Goal: Task Accomplishment & Management: Use online tool/utility

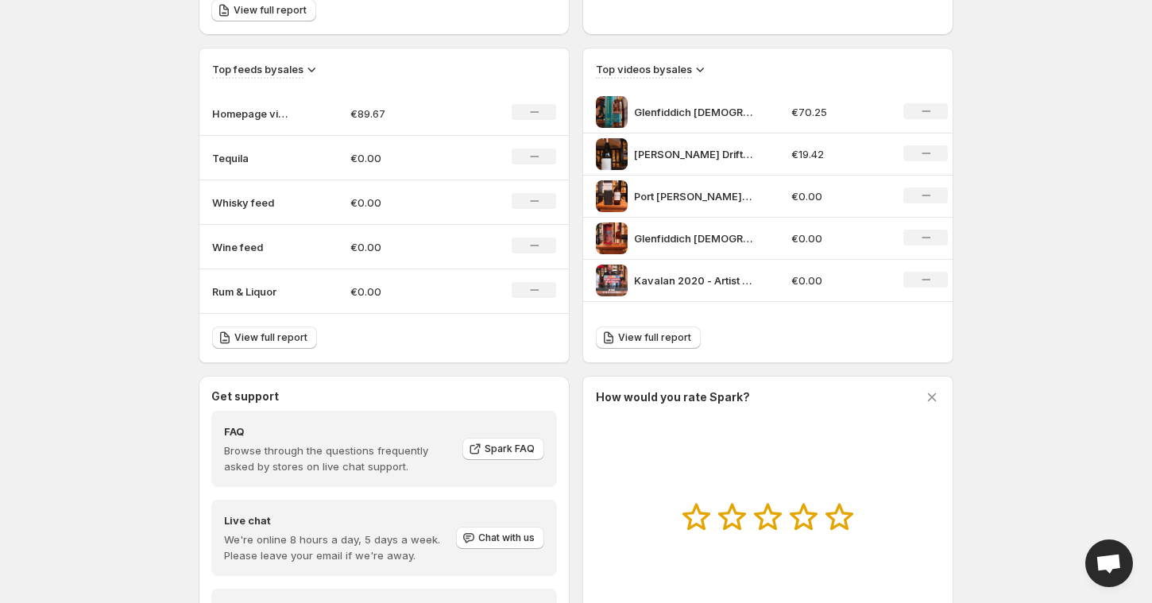
scroll to position [561, 0]
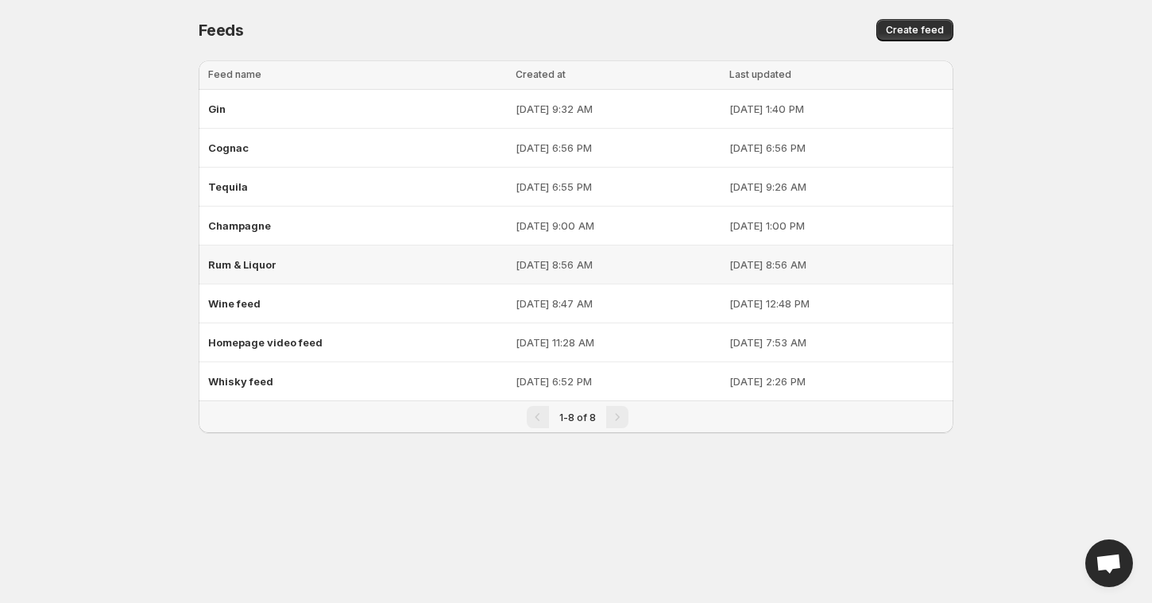
click at [239, 267] on span "Rum & Liquor" at bounding box center [242, 264] width 68 height 13
click at [238, 156] on div "Cognac" at bounding box center [357, 147] width 298 height 29
click at [252, 362] on td "Whisky feed" at bounding box center [355, 381] width 312 height 39
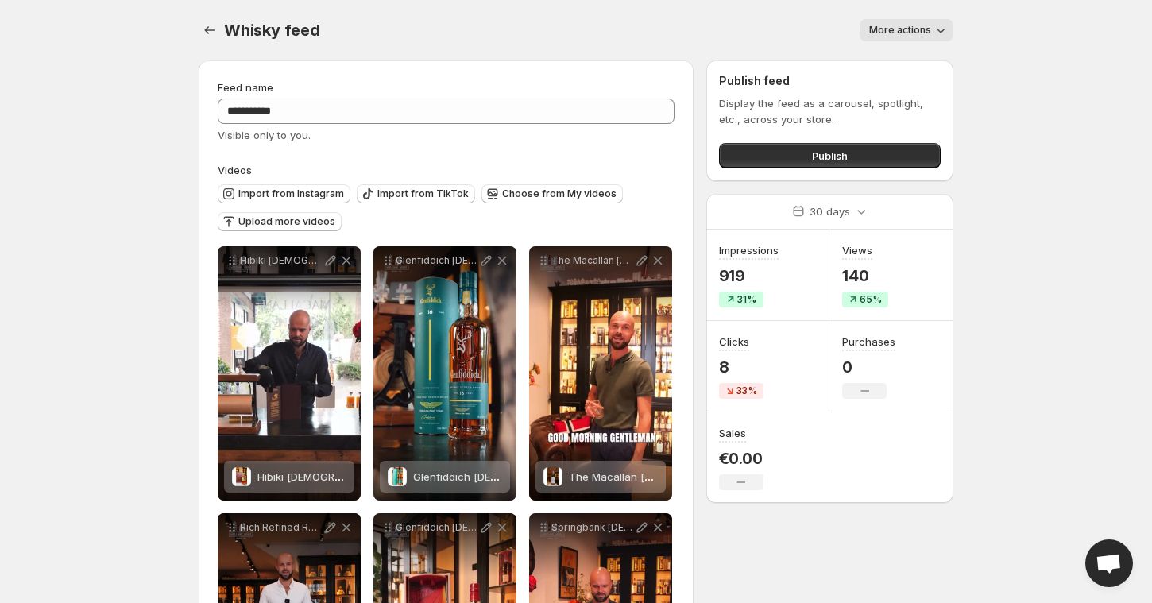
click at [899, 47] on div "Whisky feed. This page is ready Whisky feed More actions More actions More acti…" at bounding box center [576, 30] width 755 height 60
click at [899, 34] on span "More actions" at bounding box center [900, 30] width 62 height 13
click at [972, 37] on body "**********" at bounding box center [576, 301] width 1152 height 603
click at [199, 23] on button "Settings" at bounding box center [210, 30] width 22 height 22
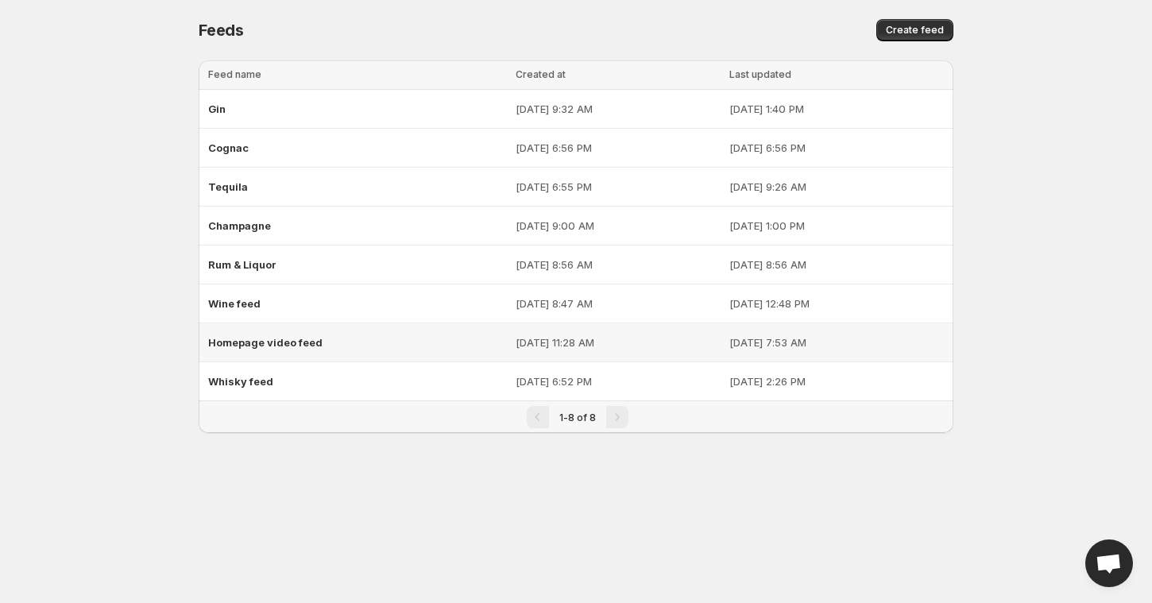
click at [273, 330] on div "Homepage video feed" at bounding box center [357, 342] width 298 height 29
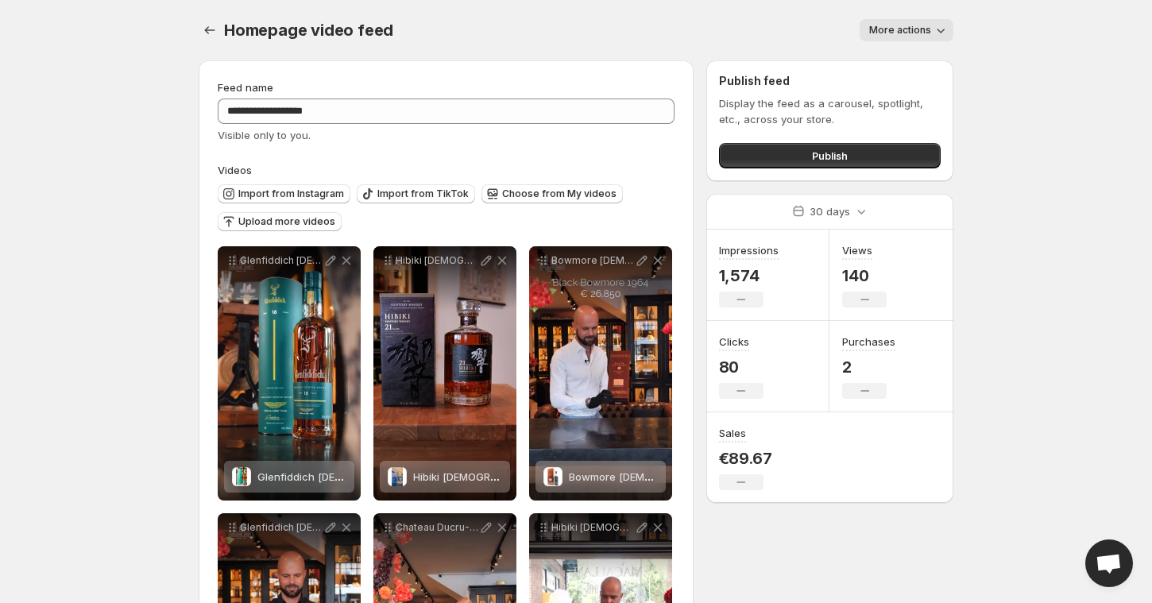
click at [878, 24] on span "More actions" at bounding box center [900, 30] width 62 height 13
click at [748, 28] on div "More actions" at bounding box center [682, 30] width 541 height 22
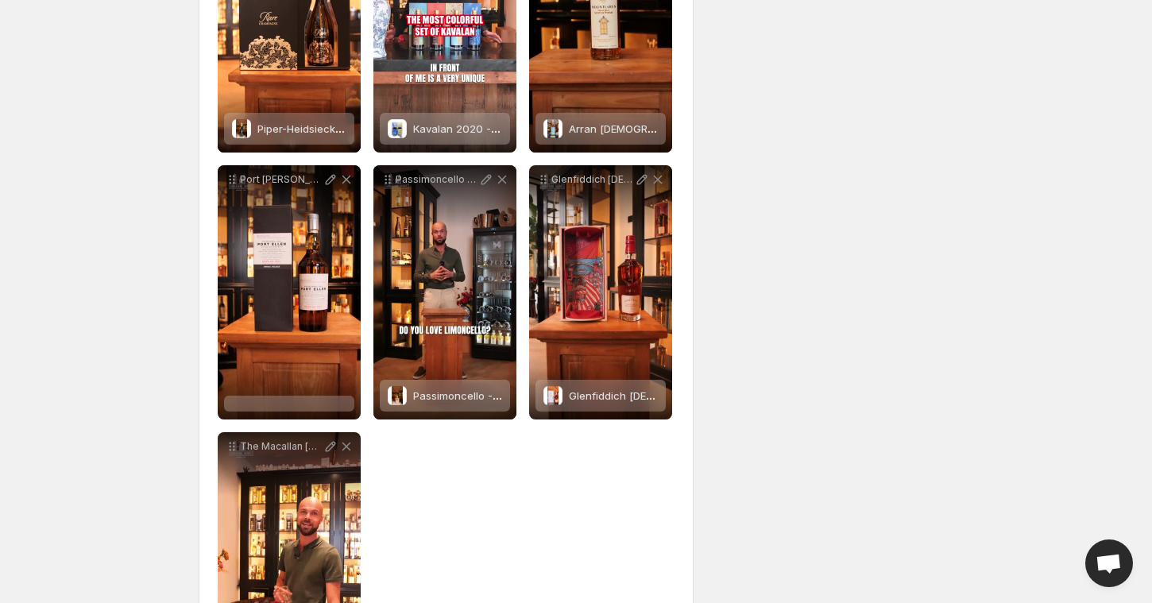
scroll to position [1538, 0]
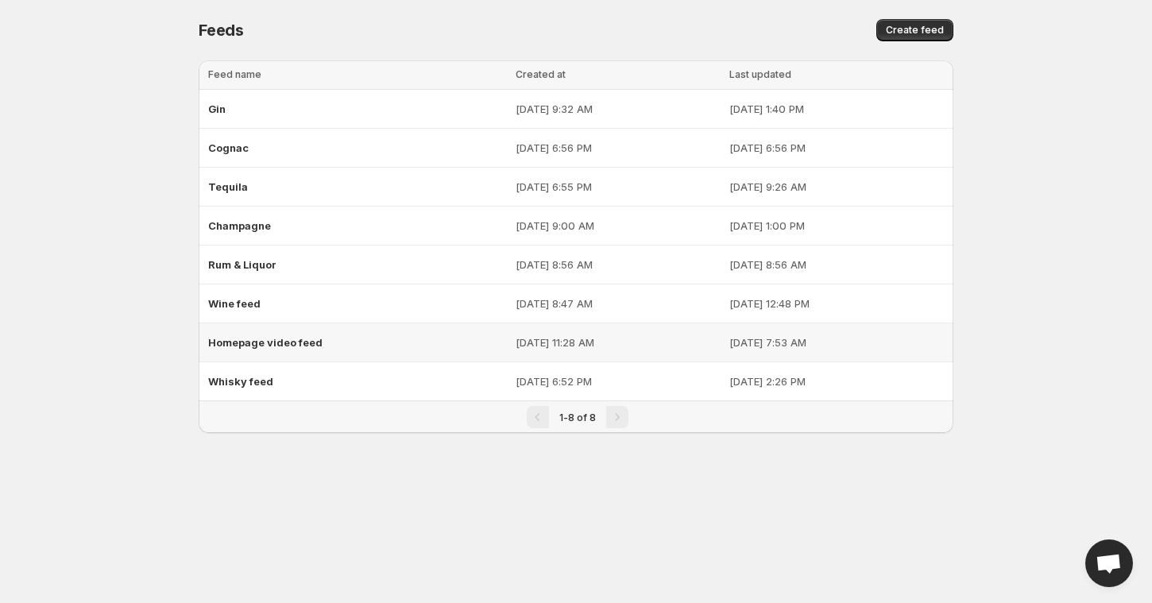
click at [256, 336] on span "Homepage video feed" at bounding box center [265, 342] width 114 height 13
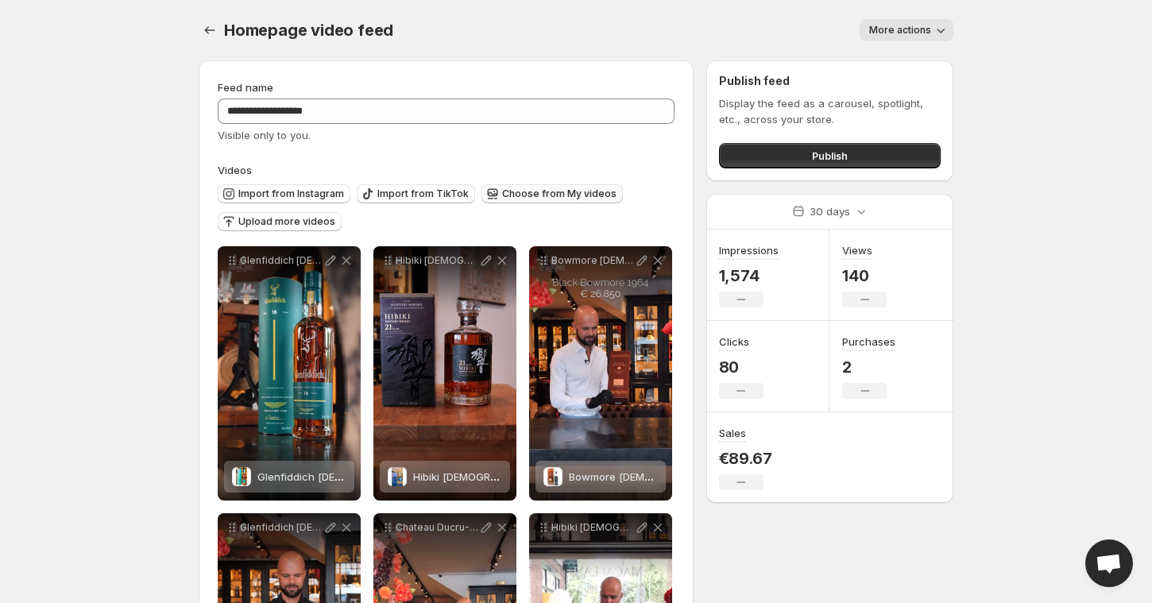
click at [529, 192] on span "Choose from My videos" at bounding box center [559, 193] width 114 height 13
click at [288, 201] on button "Import from Instagram" at bounding box center [284, 193] width 133 height 19
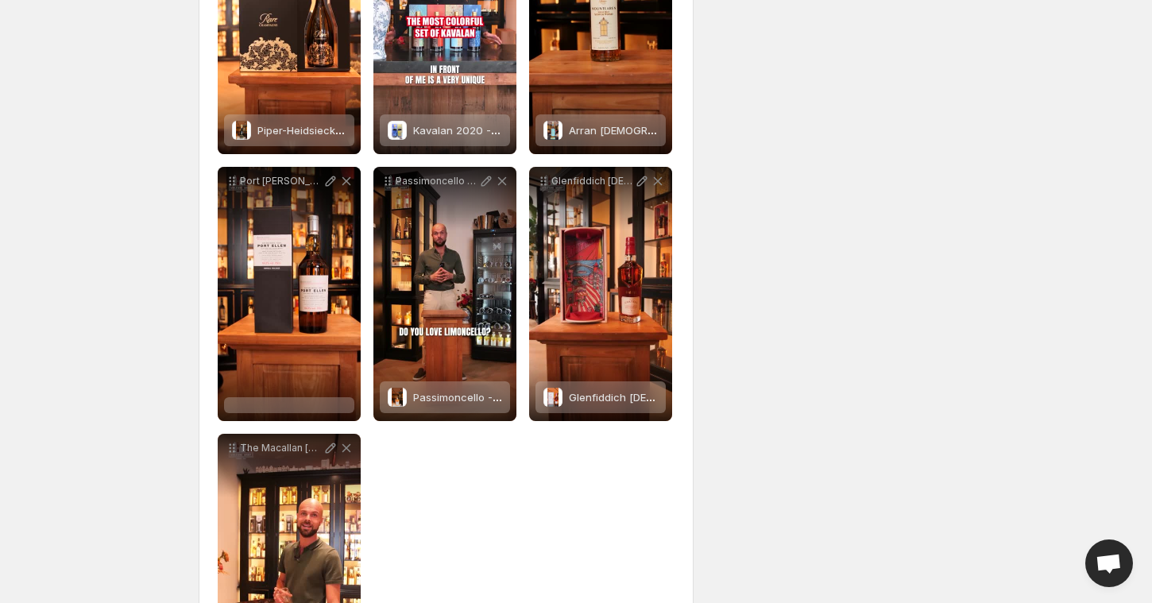
scroll to position [1514, 0]
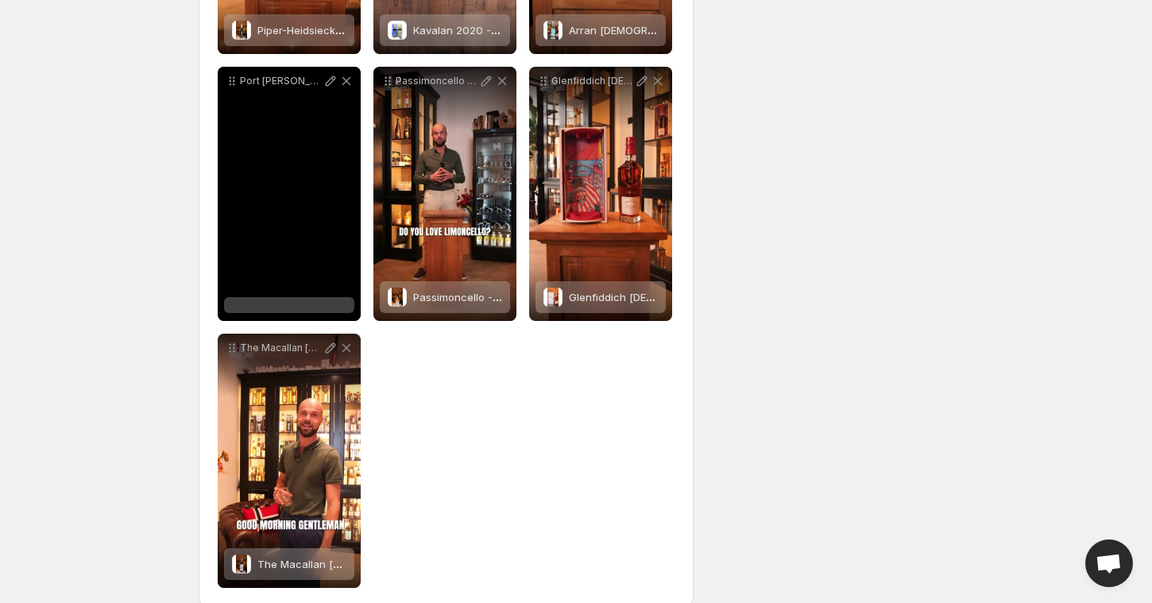
click at [321, 307] on div at bounding box center [289, 305] width 130 height 16
click at [286, 305] on div at bounding box center [289, 305] width 130 height 16
click at [303, 307] on div at bounding box center [289, 305] width 130 height 16
click at [275, 79] on p "Port [PERSON_NAME] [DEMOGRAPHIC_DATA] 1978 2006 - 6th Release - Diageo Special …" at bounding box center [281, 81] width 83 height 13
click at [327, 87] on icon at bounding box center [331, 81] width 10 height 10
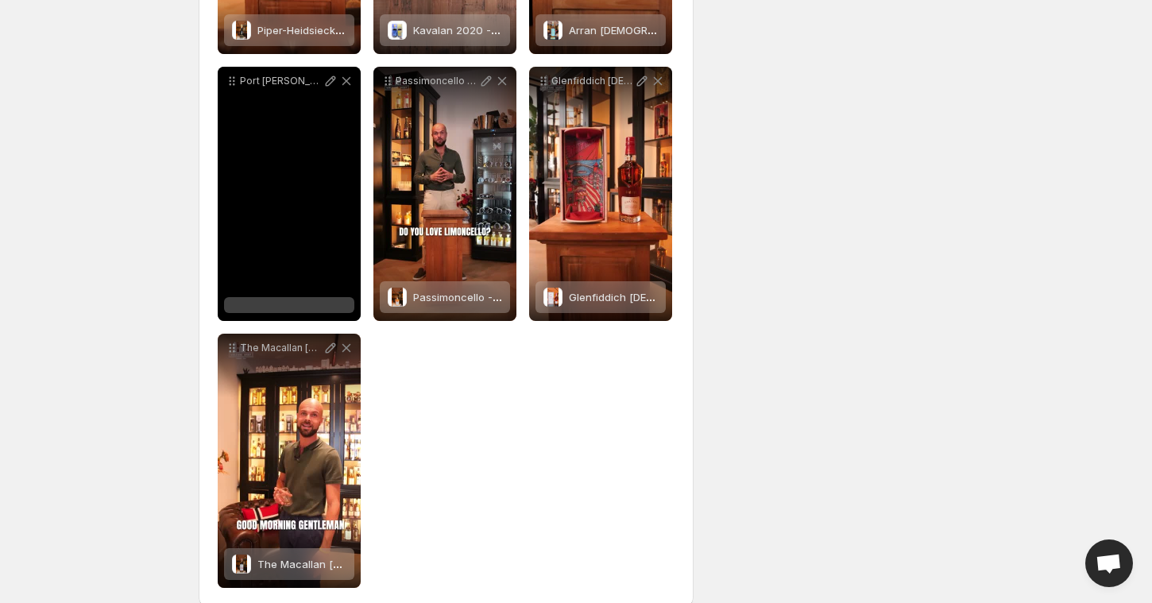
click at [266, 309] on div at bounding box center [289, 305] width 130 height 16
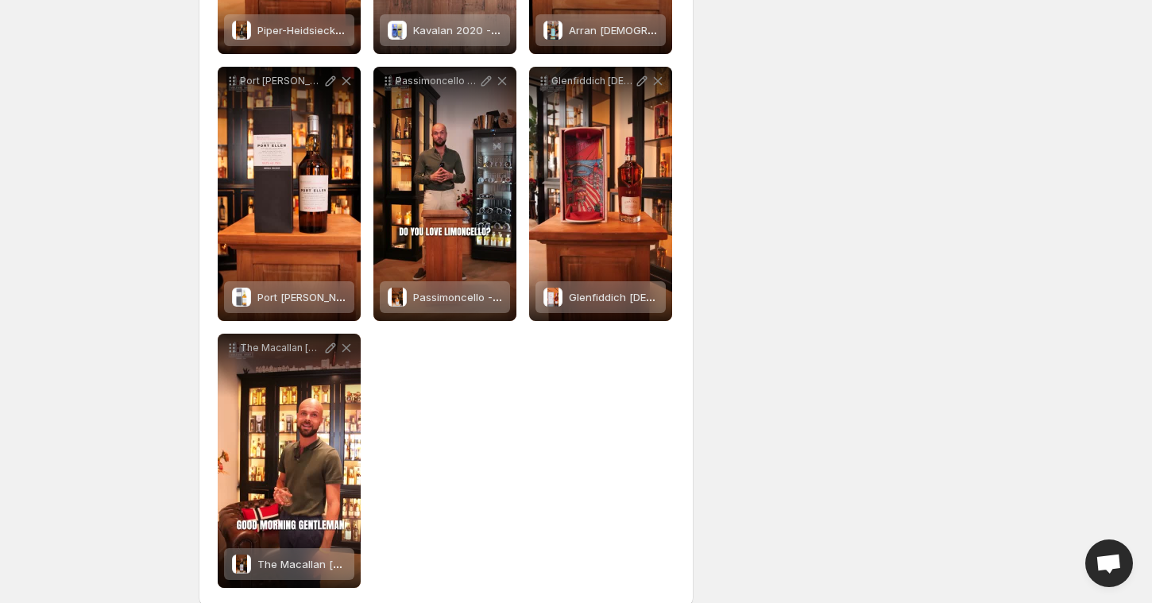
scroll to position [0, 0]
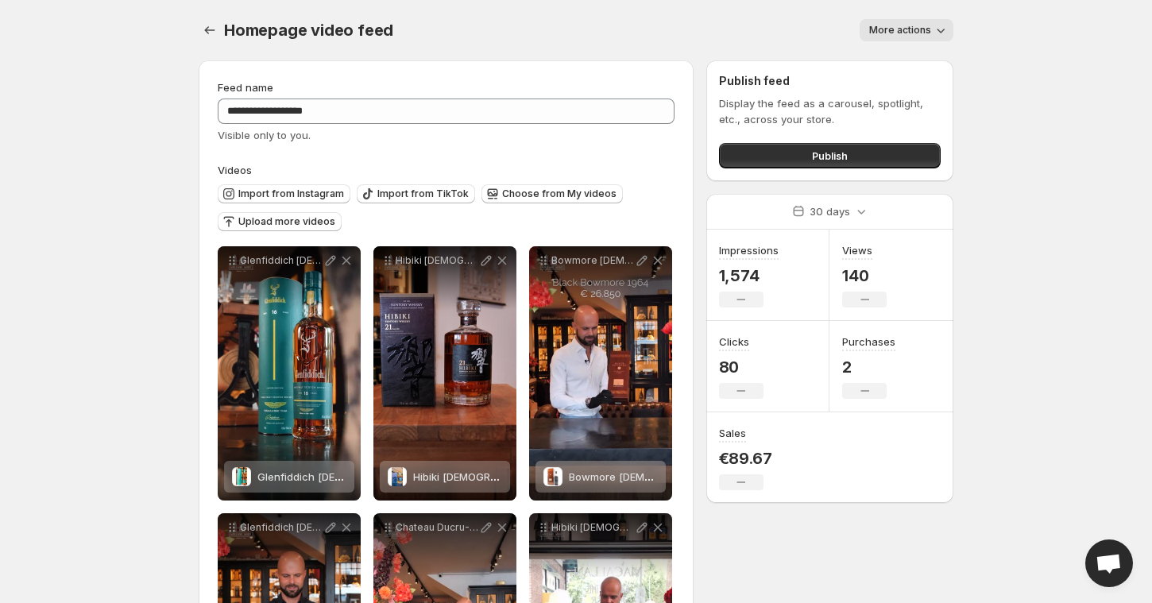
click at [898, 47] on div "Homepage video feed. This page is ready Homepage video feed More actions More a…" at bounding box center [576, 30] width 755 height 60
click at [898, 36] on span "More actions" at bounding box center [900, 30] width 62 height 13
click at [221, 34] on div at bounding box center [211, 30] width 25 height 22
click at [214, 34] on icon "Settings" at bounding box center [210, 30] width 16 height 16
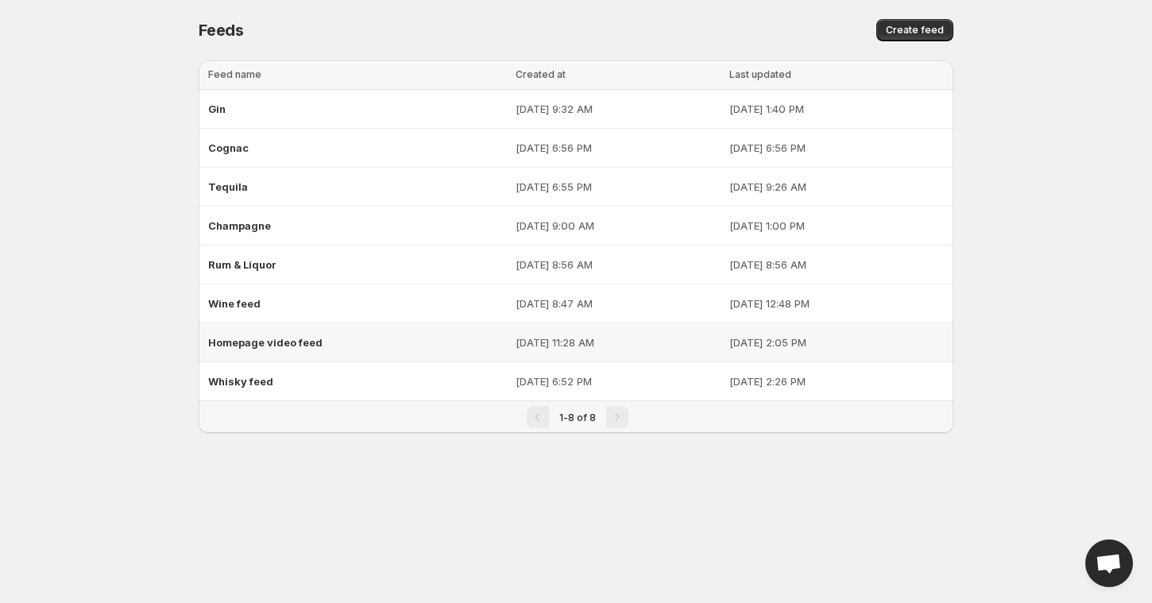
click at [311, 346] on div "Homepage video feed" at bounding box center [357, 342] width 298 height 29
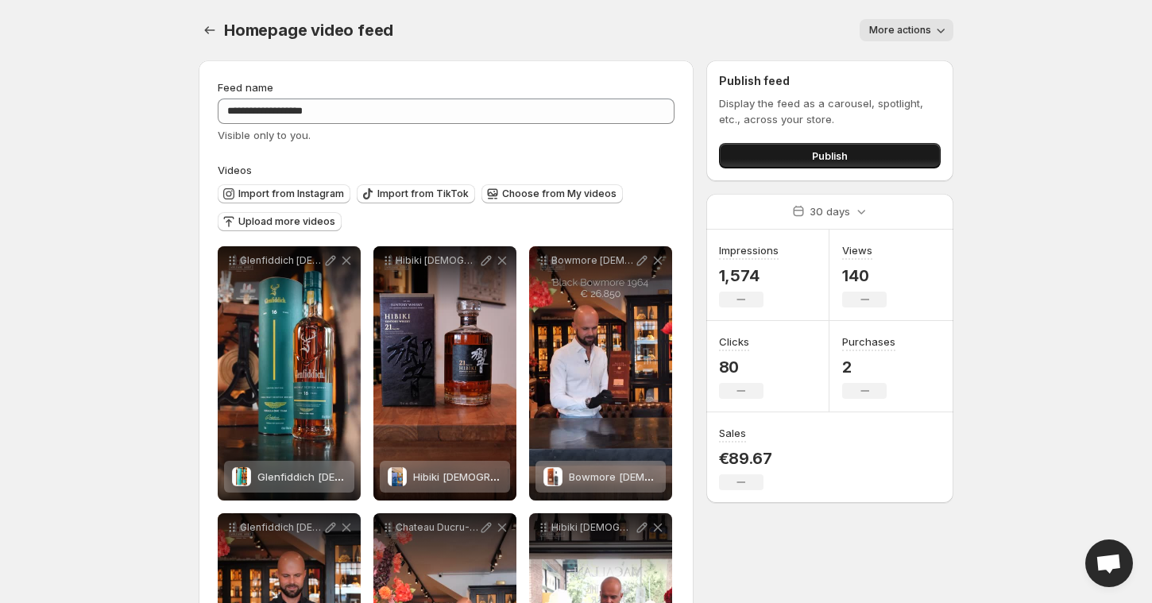
click at [854, 165] on button "Publish" at bounding box center [830, 155] width 222 height 25
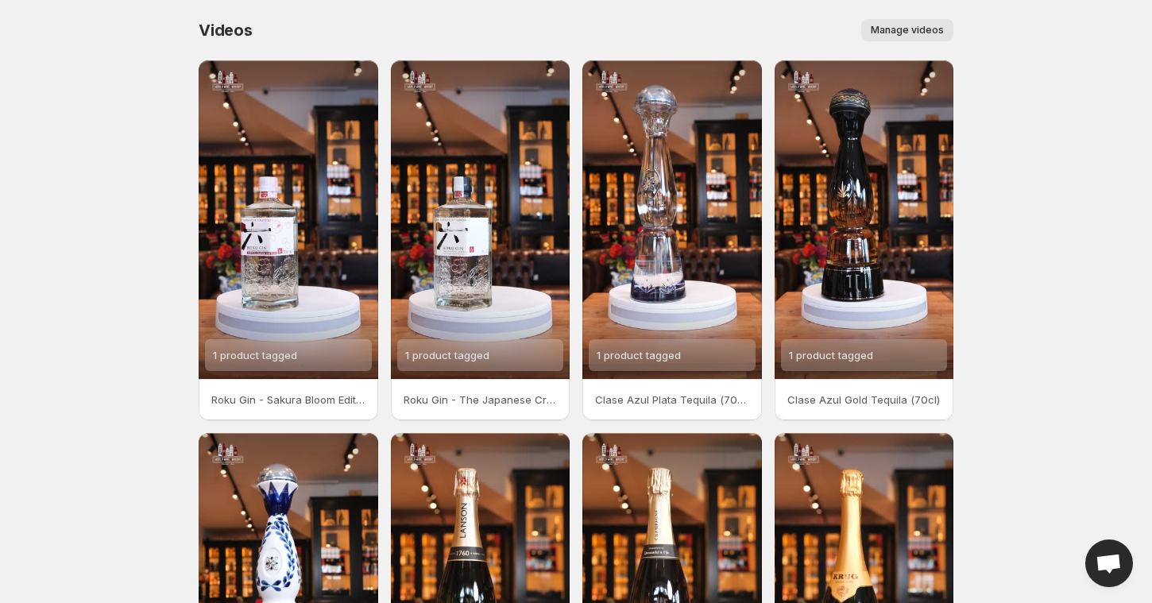
click at [888, 25] on span "Manage videos" at bounding box center [907, 30] width 73 height 13
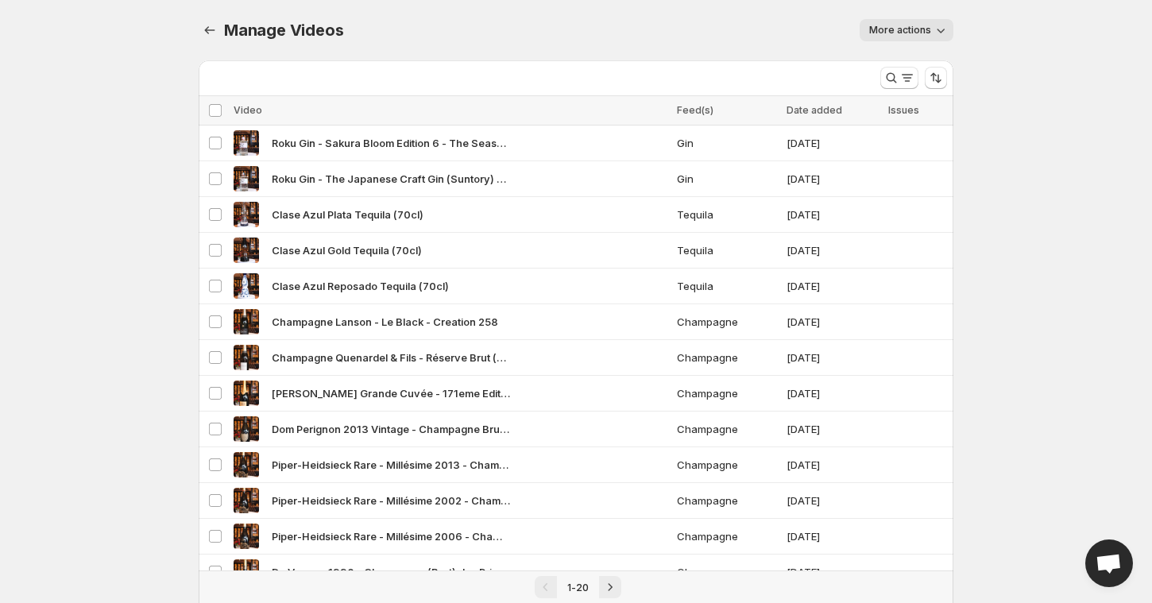
click at [920, 26] on span "More actions" at bounding box center [900, 30] width 62 height 13
click at [925, 55] on span "Regenerate missing previews" at bounding box center [944, 63] width 147 height 16
